Goal: Check status

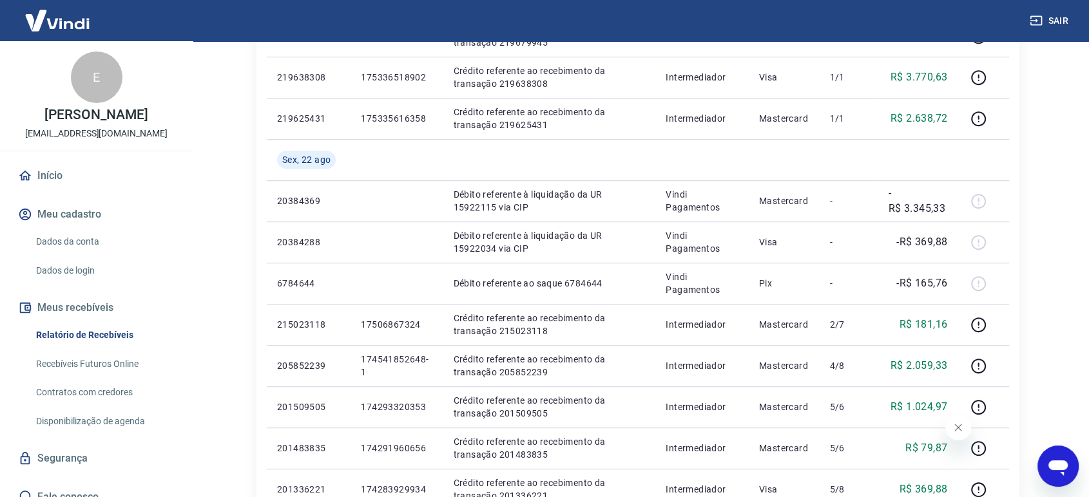
scroll to position [1049, 0]
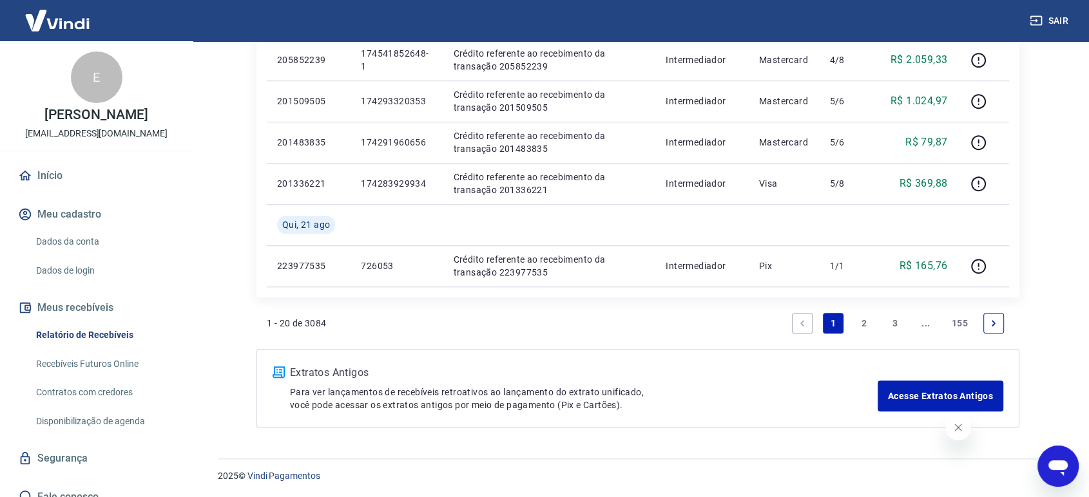
click at [865, 318] on link "2" at bounding box center [864, 323] width 21 height 21
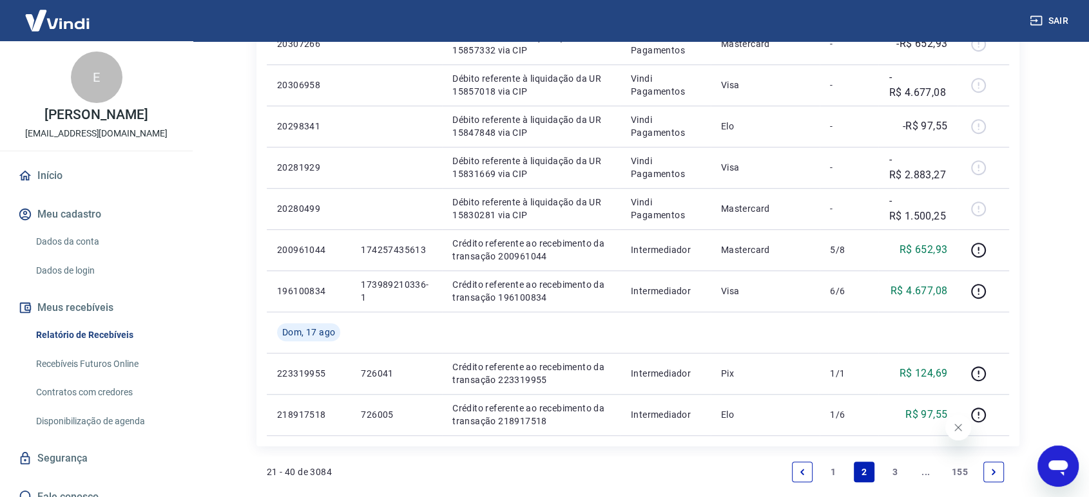
scroll to position [1008, 0]
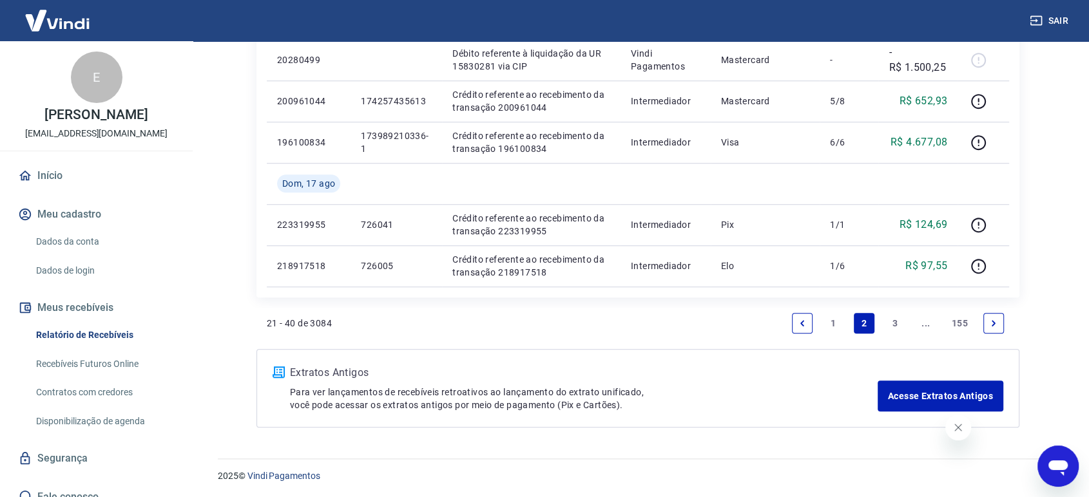
click at [835, 320] on link "1" at bounding box center [833, 323] width 21 height 21
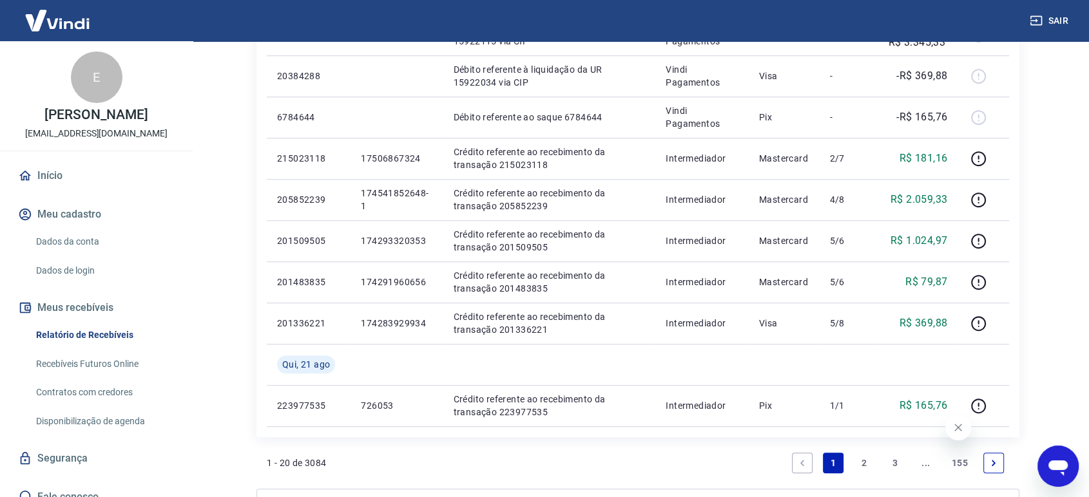
scroll to position [906, 0]
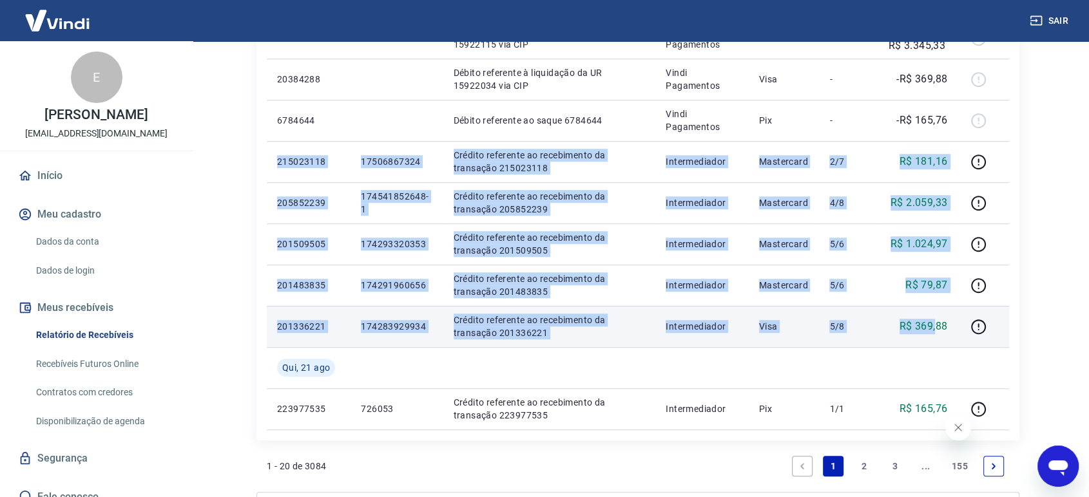
drag, startPoint x: 278, startPoint y: 160, endPoint x: 938, endPoint y: 327, distance: 680.8
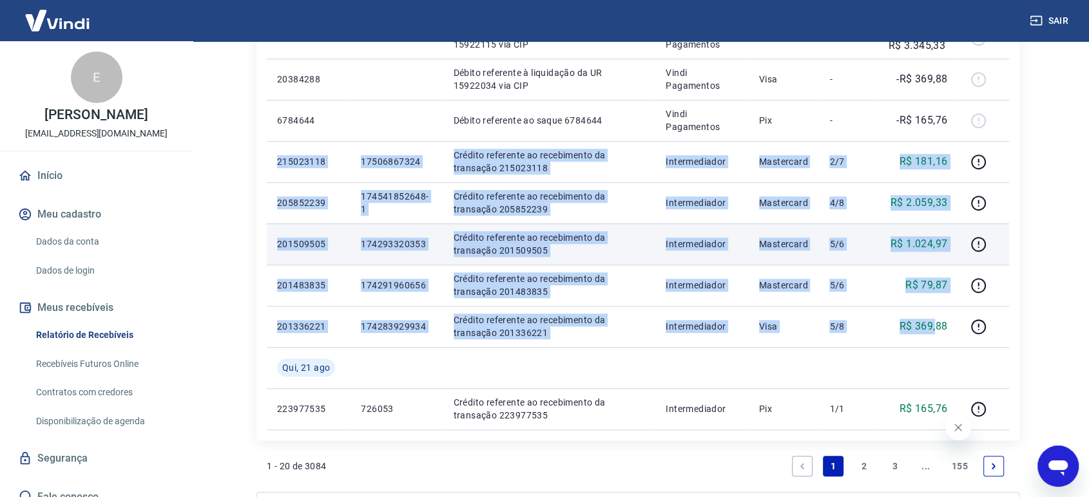
click at [479, 237] on p "Crédito referente ao recebimento da transação 201509505" at bounding box center [550, 244] width 192 height 26
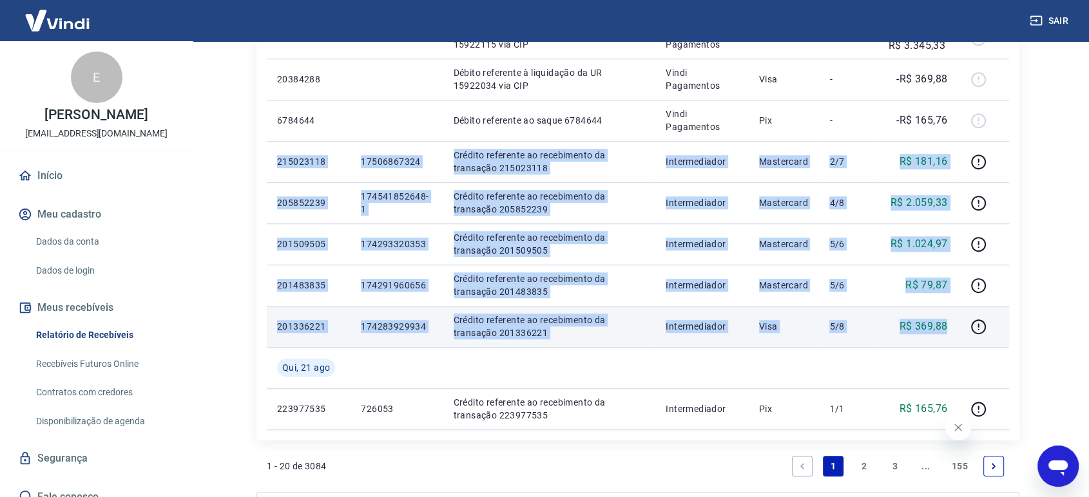
drag, startPoint x: 278, startPoint y: 161, endPoint x: 956, endPoint y: 327, distance: 698.6
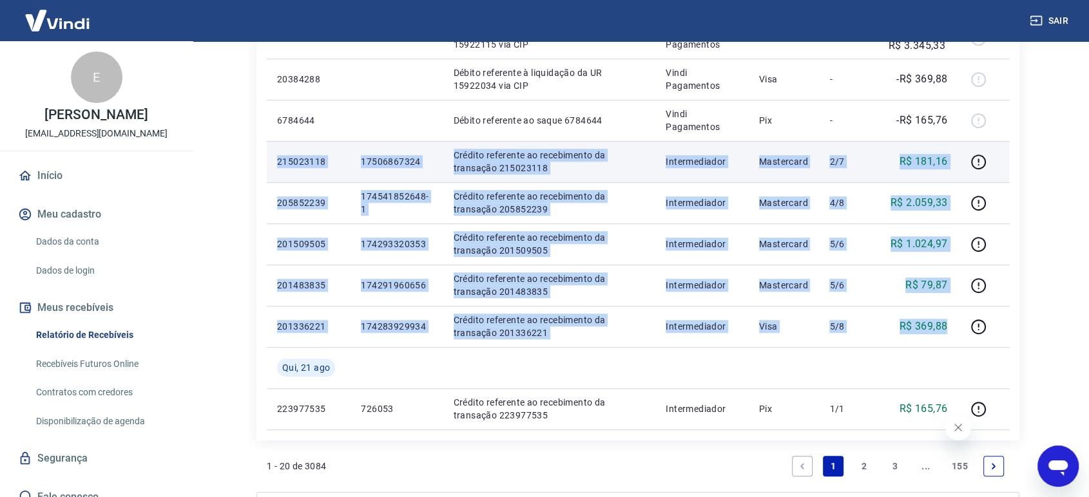
click at [290, 167] on p "215023118" at bounding box center [308, 161] width 63 height 13
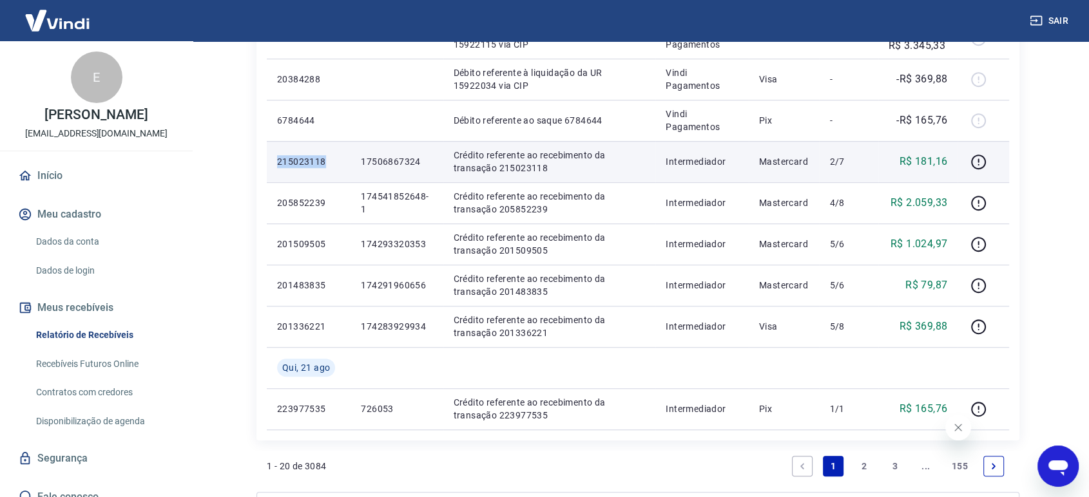
drag, startPoint x: 275, startPoint y: 159, endPoint x: 323, endPoint y: 179, distance: 52.3
click at [323, 179] on td "215023118" at bounding box center [309, 161] width 84 height 41
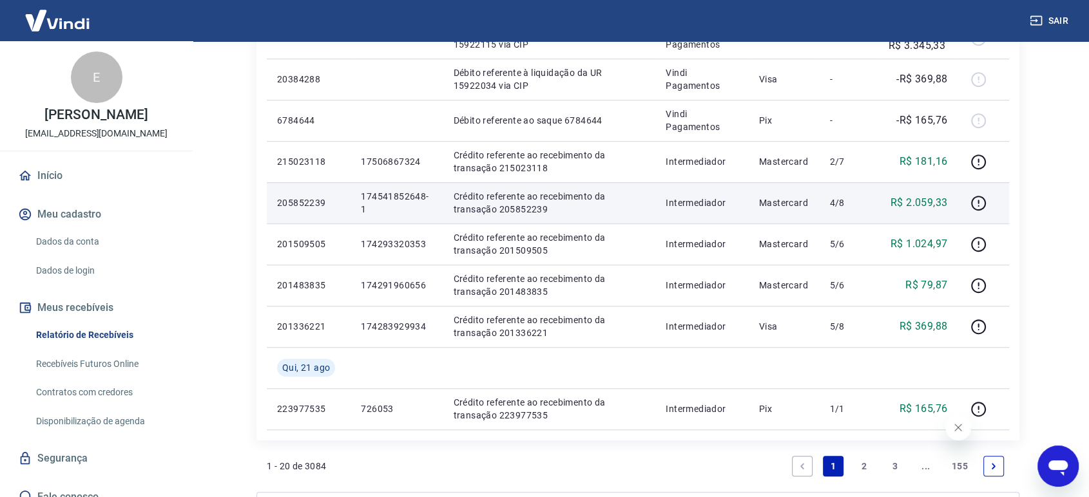
click at [301, 189] on td "205852239" at bounding box center [309, 202] width 84 height 41
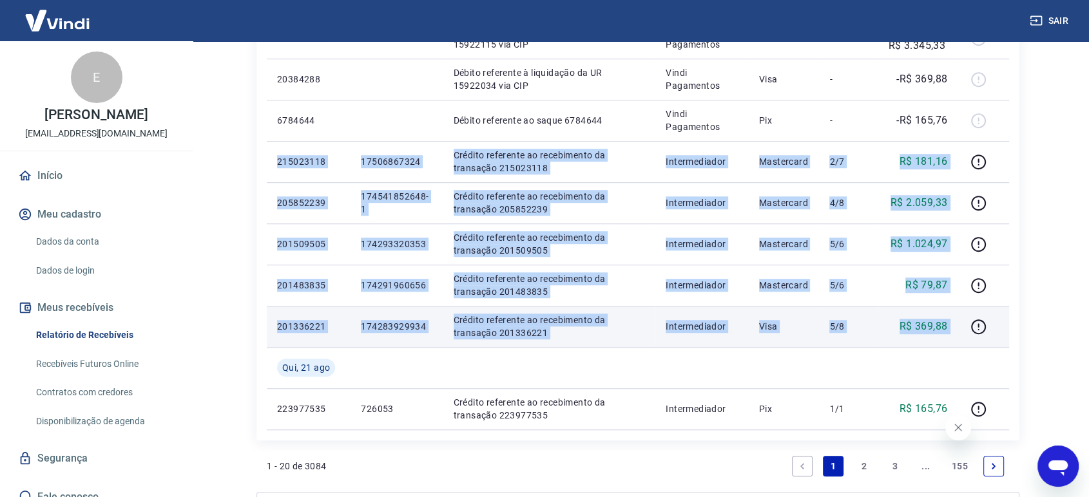
drag, startPoint x: 278, startPoint y: 160, endPoint x: 959, endPoint y: 327, distance: 701.4
copy tbody "215023118 17506867324 Crédito referente ao recebimento da transação 215023118 I…"
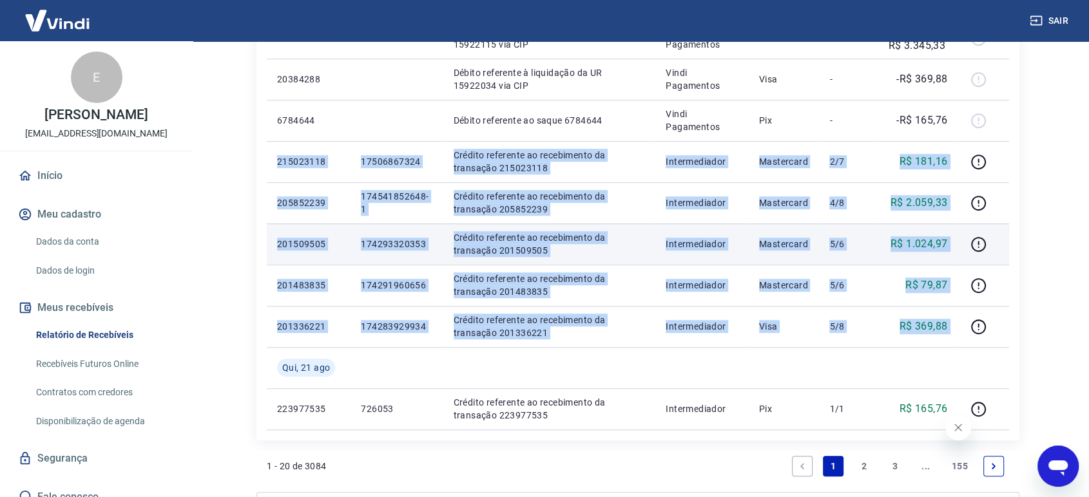
drag, startPoint x: 452, startPoint y: 300, endPoint x: 430, endPoint y: 255, distance: 50.4
click at [453, 300] on td "Crédito referente ao recebimento da transação 201483835" at bounding box center [549, 285] width 213 height 41
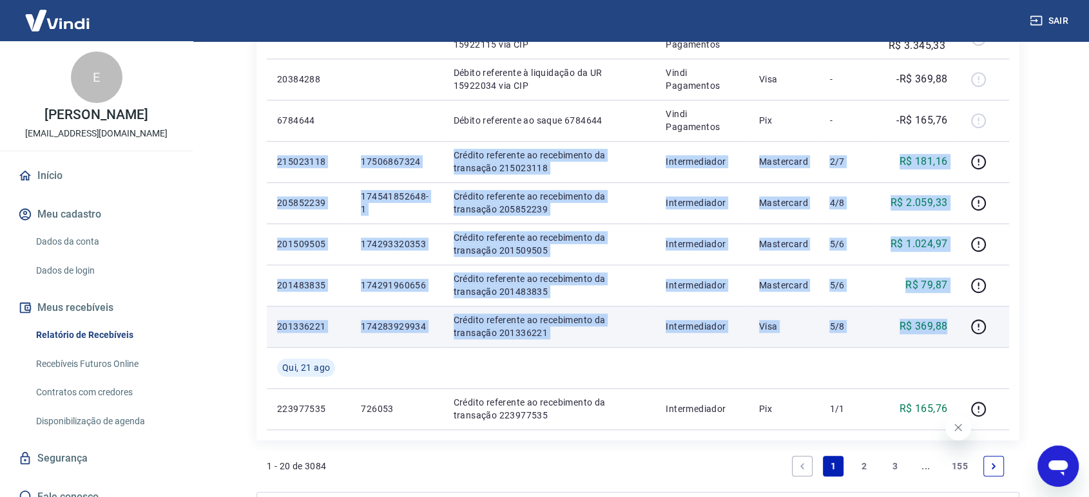
drag, startPoint x: 276, startPoint y: 159, endPoint x: 950, endPoint y: 331, distance: 695.0
click at [695, 344] on td "Intermediador" at bounding box center [701, 326] width 93 height 41
drag, startPoint x: 278, startPoint y: 160, endPoint x: 961, endPoint y: 339, distance: 706.1
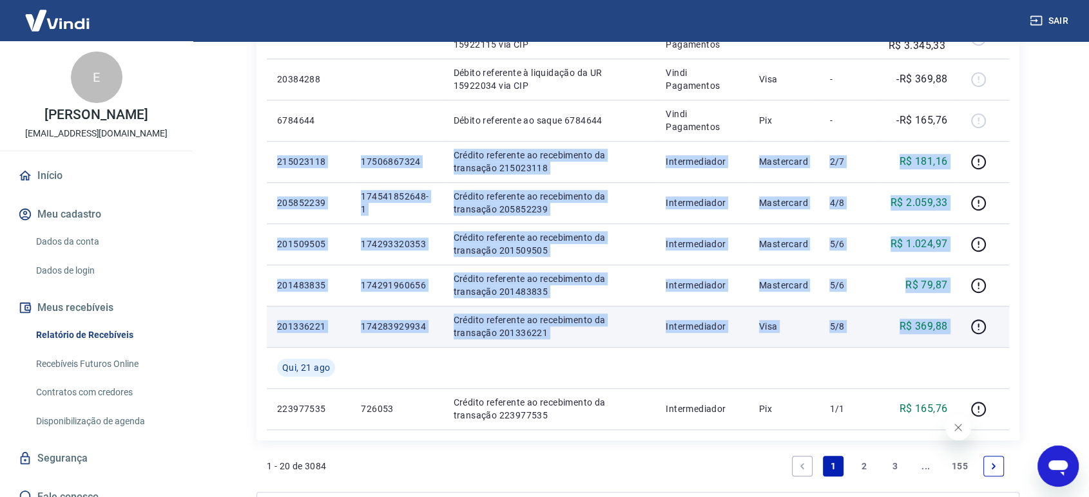
copy tbody "215023118 17506867324 Crédito referente ao recebimento da transação 215023118 I…"
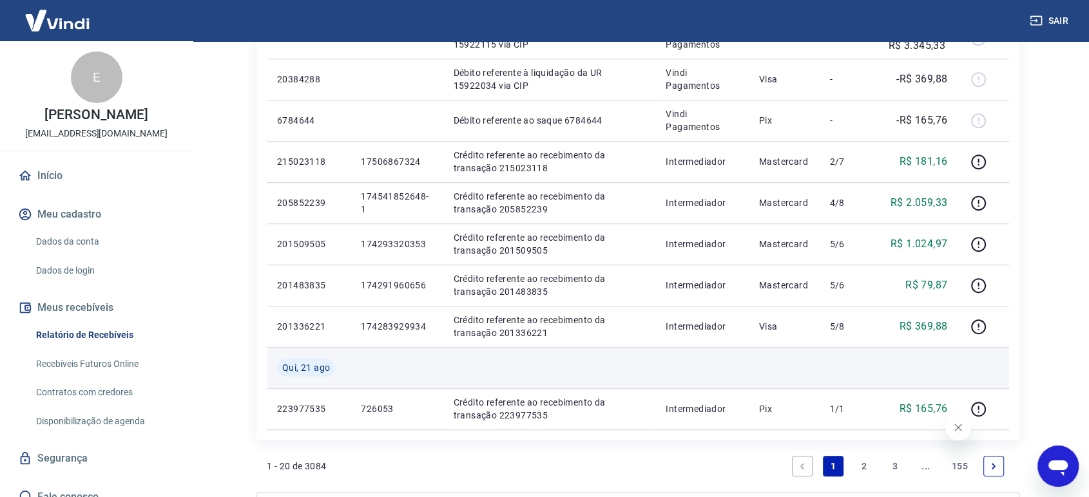
drag, startPoint x: 589, startPoint y: 365, endPoint x: 575, endPoint y: 351, distance: 19.6
click at [589, 365] on td at bounding box center [549, 367] width 213 height 41
